Goal: Task Accomplishment & Management: Complete application form

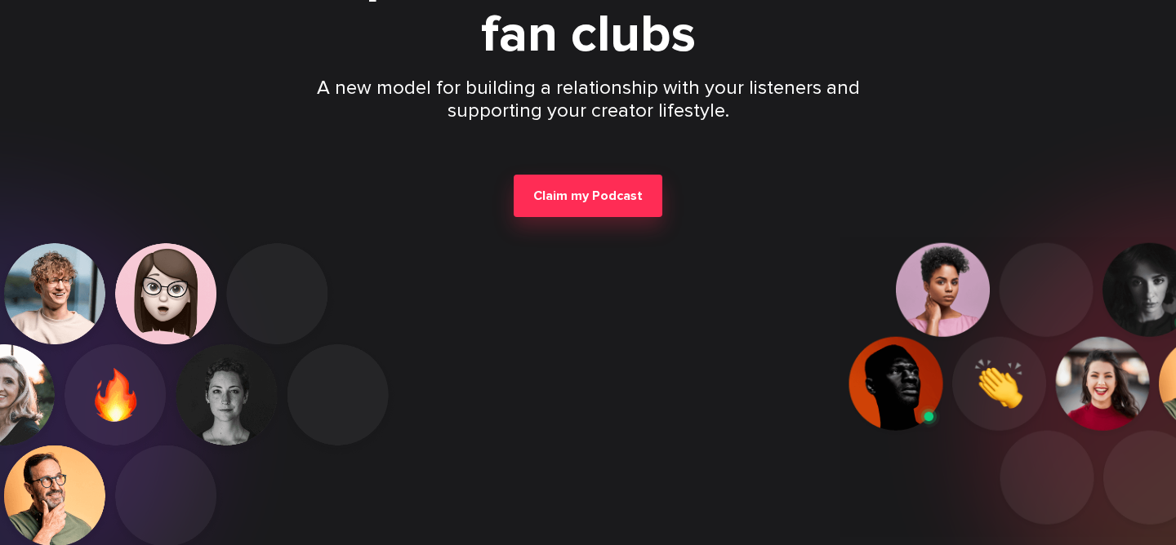
scroll to position [245, 0]
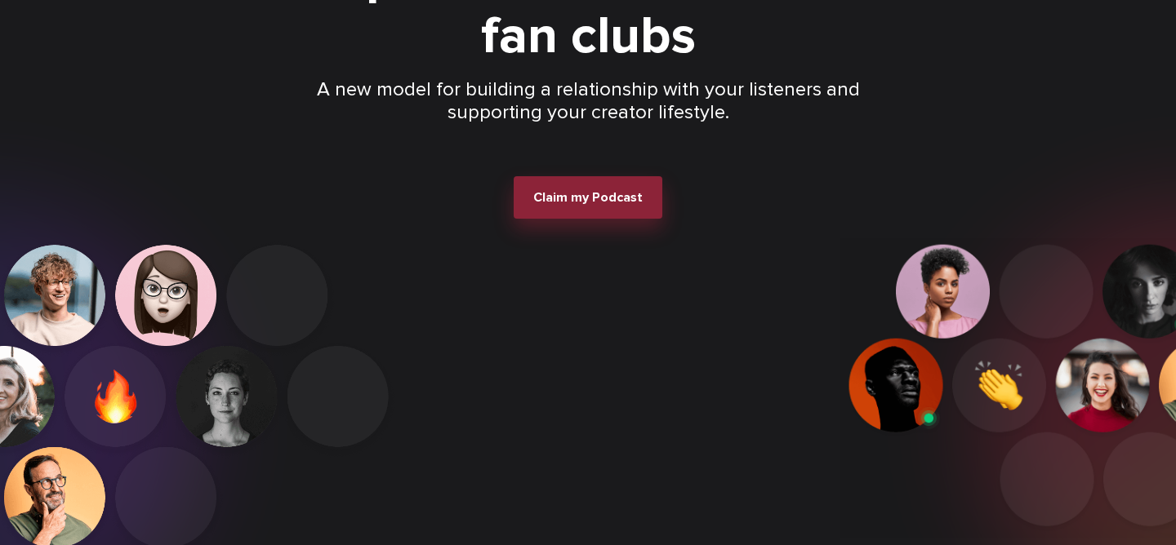
click at [620, 193] on span "Claim my Podcast" at bounding box center [587, 197] width 109 height 16
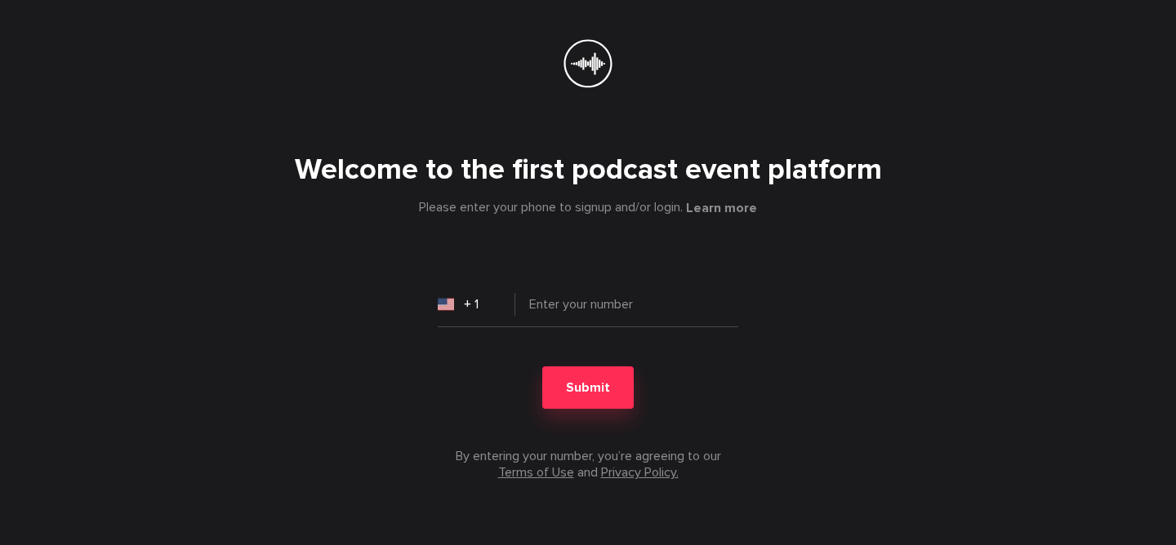
click at [484, 297] on input "+ 1" at bounding box center [477, 304] width 78 height 33
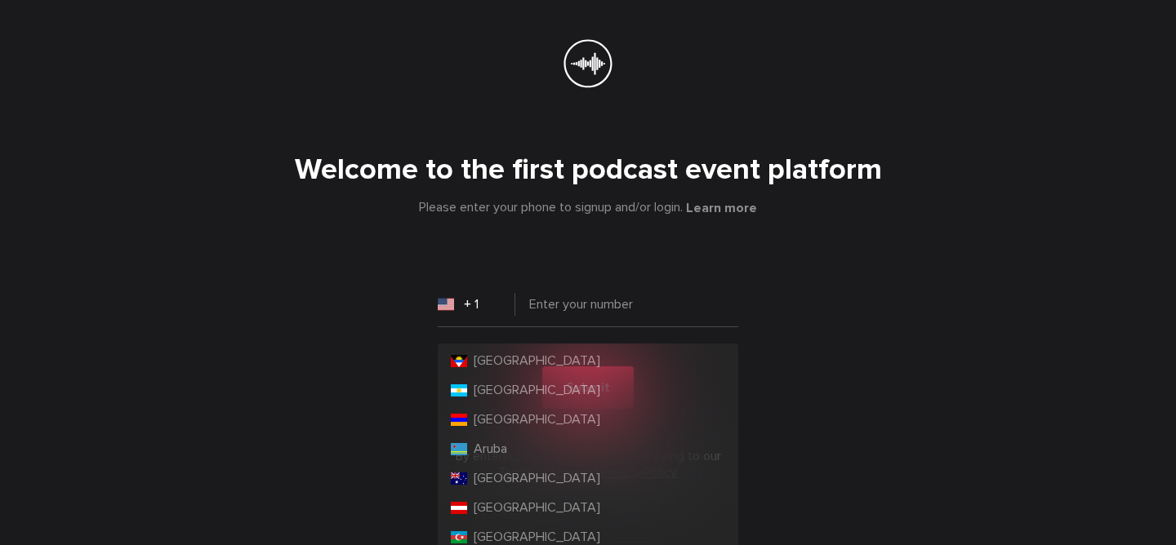
scroll to position [241, 0]
click at [543, 482] on li "[GEOGRAPHIC_DATA]" at bounding box center [587, 476] width 287 height 29
type input "+ 61"
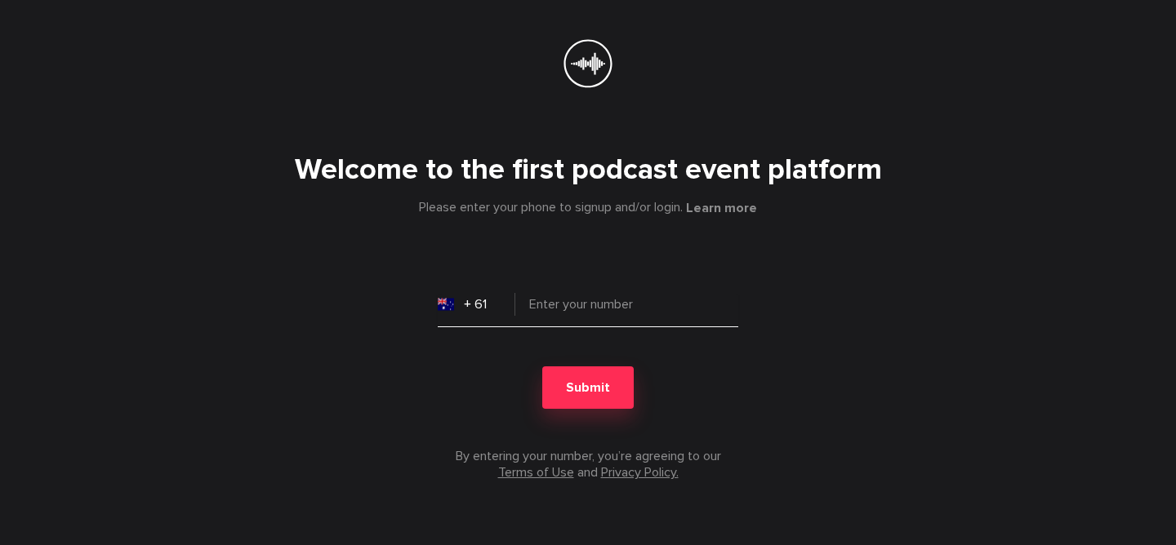
click at [563, 301] on input "tel" at bounding box center [588, 311] width 300 height 33
click at [542, 367] on button "Submit" at bounding box center [587, 388] width 91 height 42
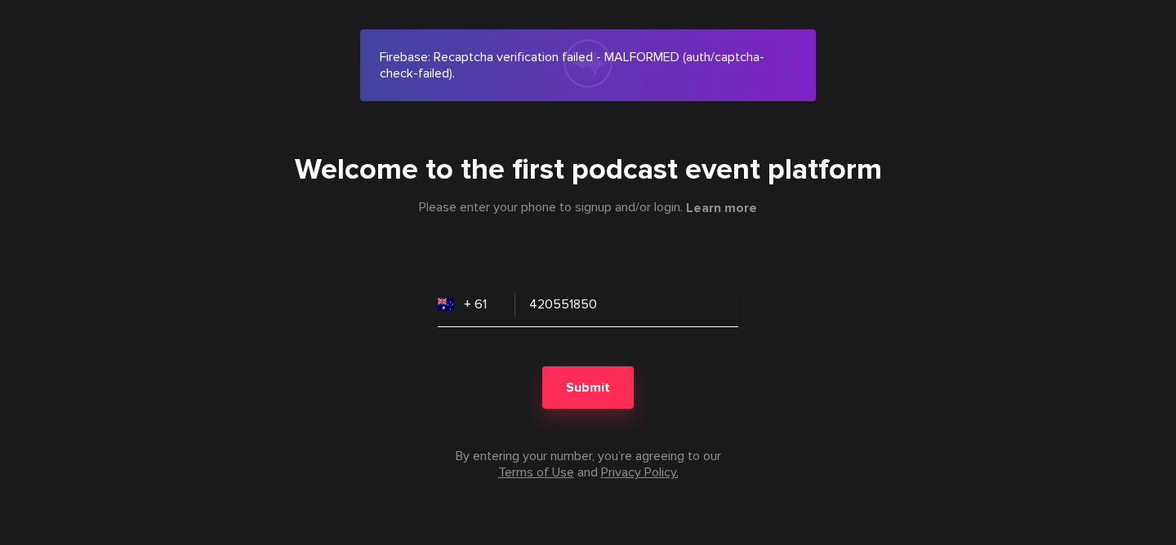
click at [533, 306] on input "420551850" at bounding box center [588, 311] width 300 height 33
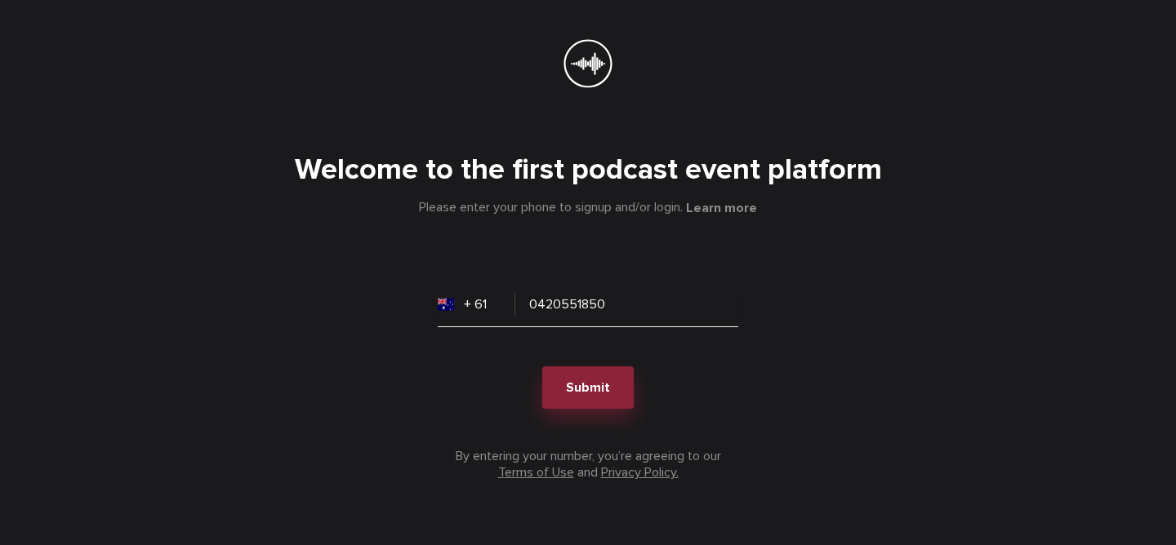
type input "0420551850"
click at [575, 385] on span "Submit" at bounding box center [588, 388] width 44 height 16
